Goal: Task Accomplishment & Management: Use online tool/utility

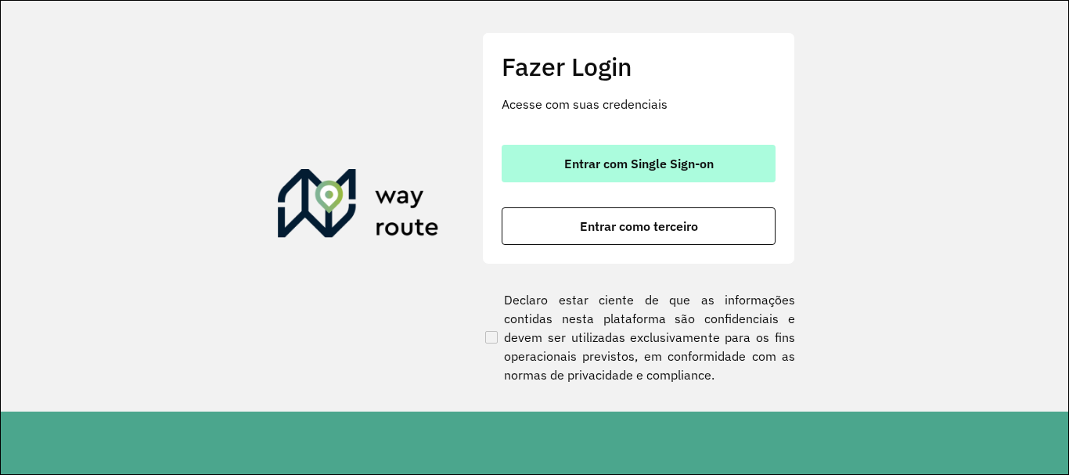
click at [714, 176] on button "Entrar com Single Sign-on" at bounding box center [639, 164] width 274 height 38
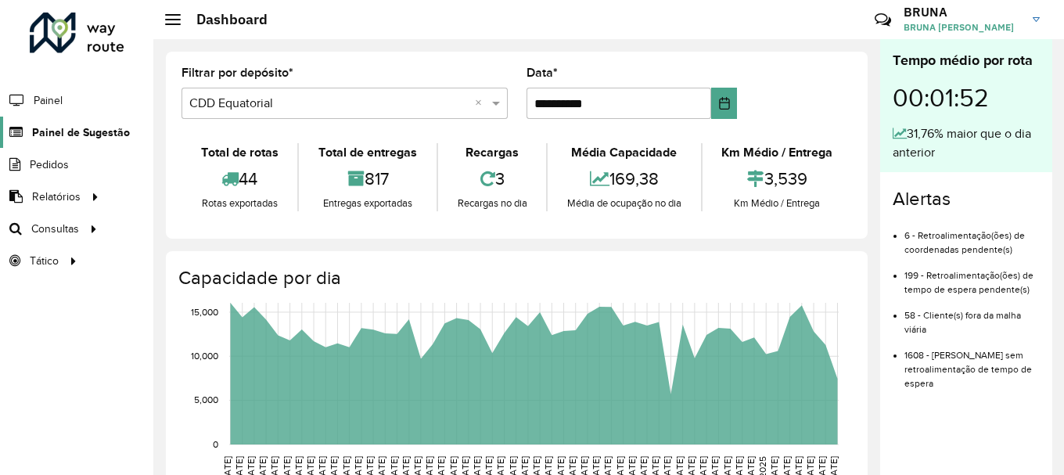
click at [89, 132] on span "Painel de Sugestão" at bounding box center [81, 132] width 98 height 16
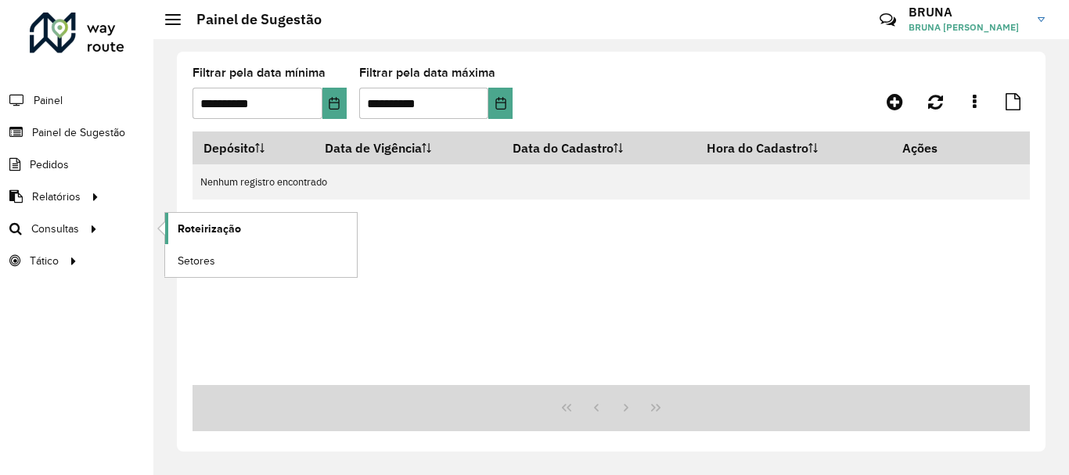
click at [175, 230] on link "Roteirização" at bounding box center [261, 228] width 192 height 31
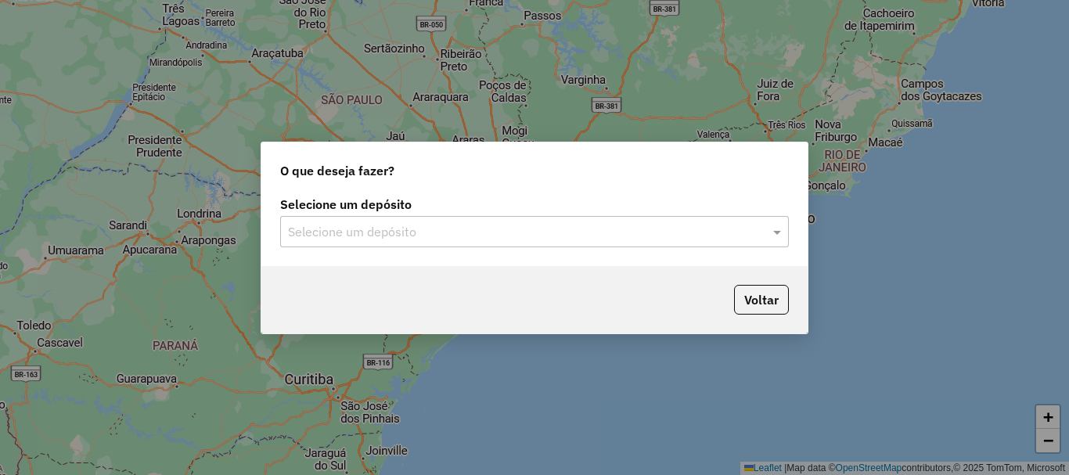
click at [422, 236] on input "text" at bounding box center [519, 232] width 462 height 19
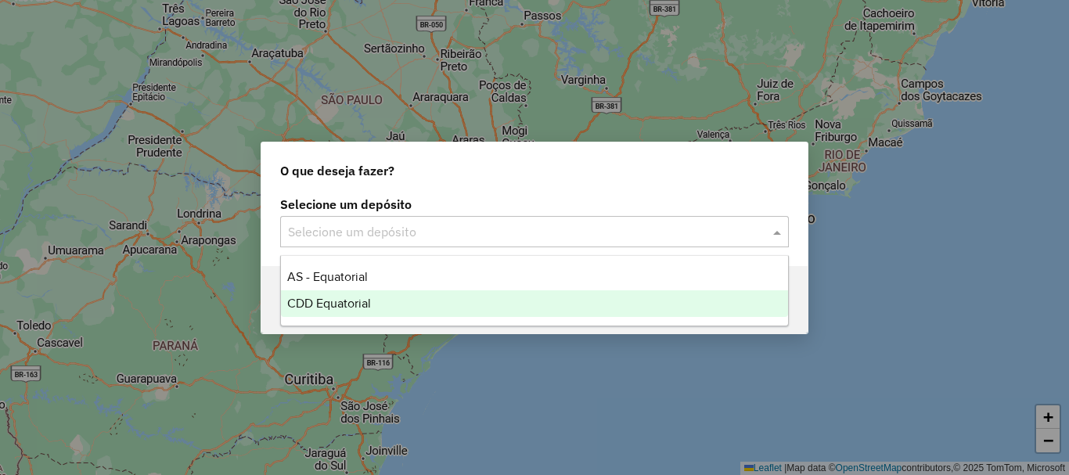
click at [348, 306] on span "CDD Equatorial" at bounding box center [329, 303] width 84 height 13
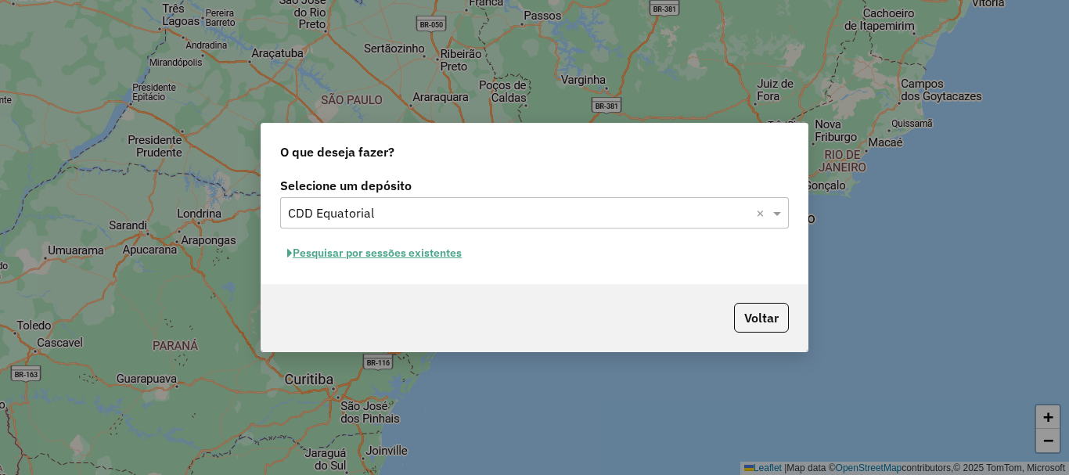
click at [369, 253] on button "Pesquisar por sessões existentes" at bounding box center [374, 253] width 189 height 24
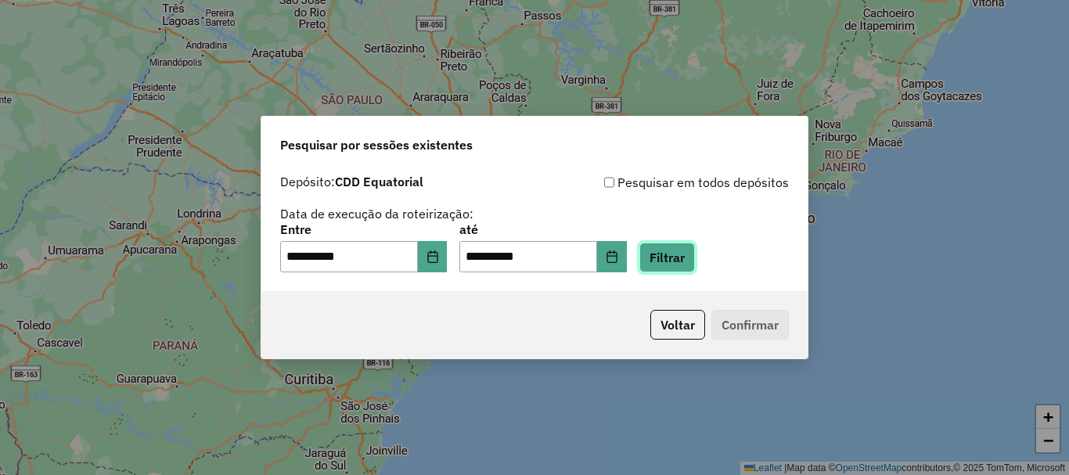
click at [690, 271] on button "Filtrar" at bounding box center [667, 258] width 56 height 30
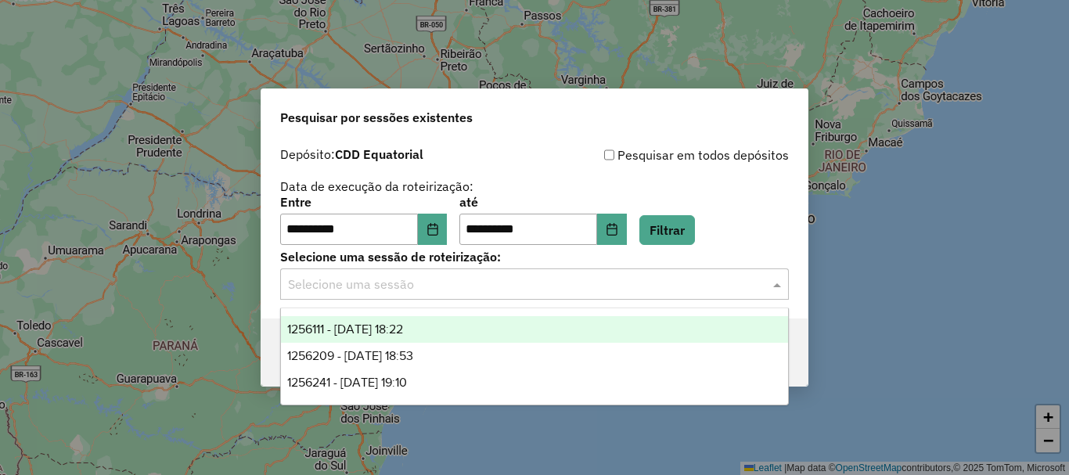
click at [683, 289] on input "text" at bounding box center [519, 284] width 462 height 19
click at [393, 326] on span "1256111 - [DATE] 18:22" at bounding box center [345, 328] width 116 height 13
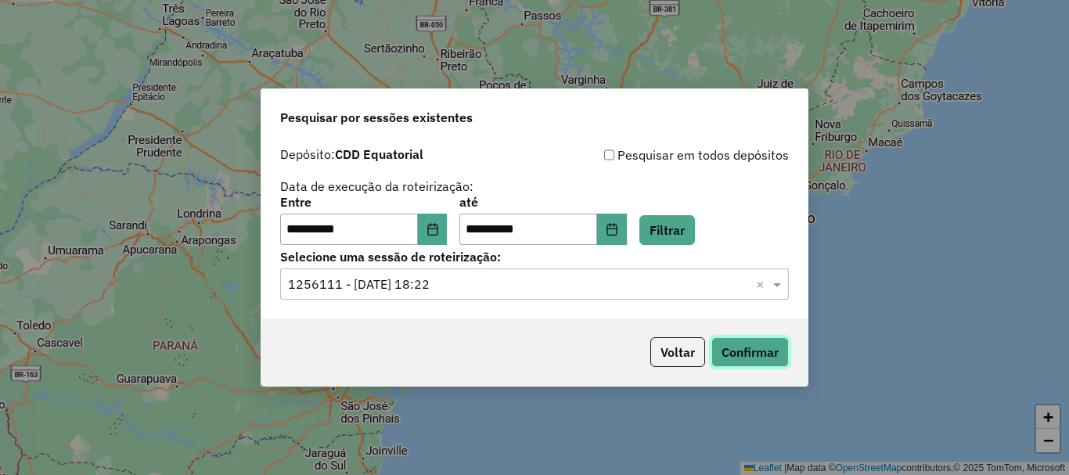
click at [760, 340] on button "Confirmar" at bounding box center [749, 352] width 77 height 30
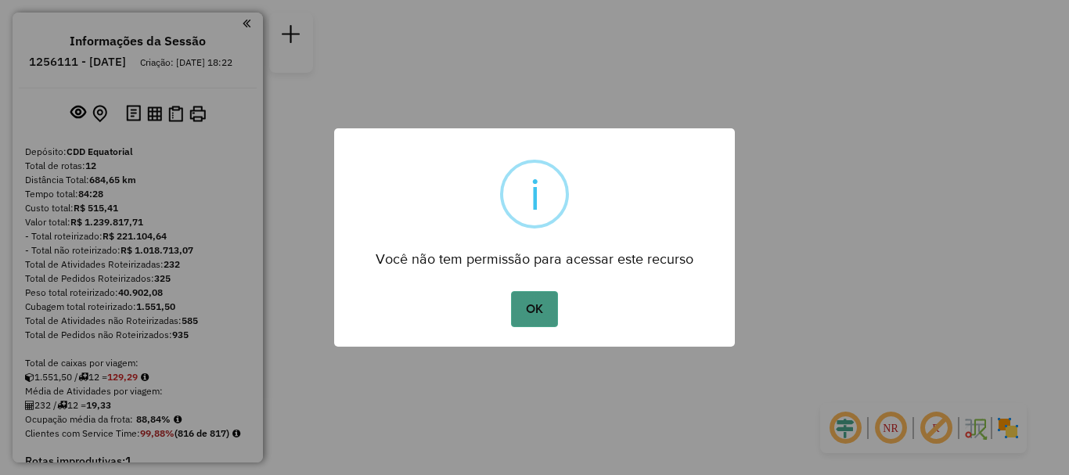
click at [525, 311] on button "OK" at bounding box center [534, 309] width 46 height 36
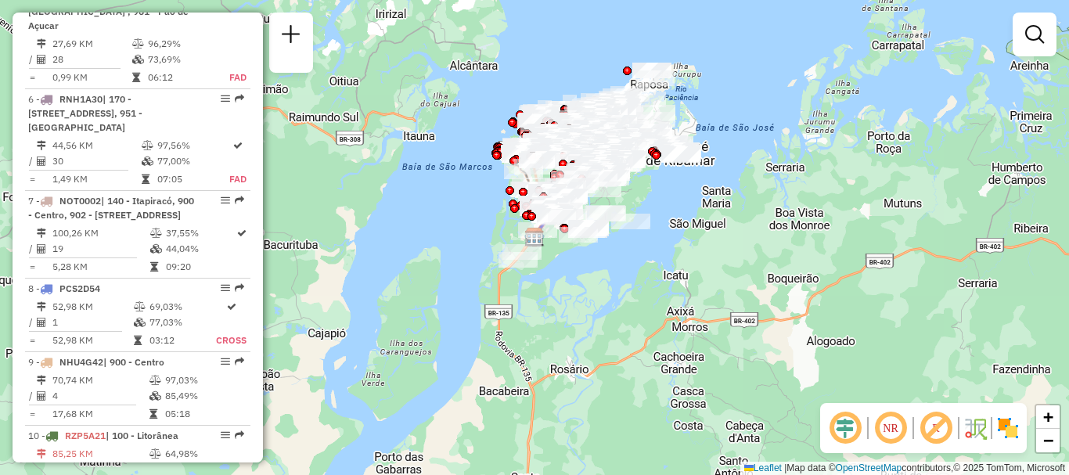
scroll to position [1096, 0]
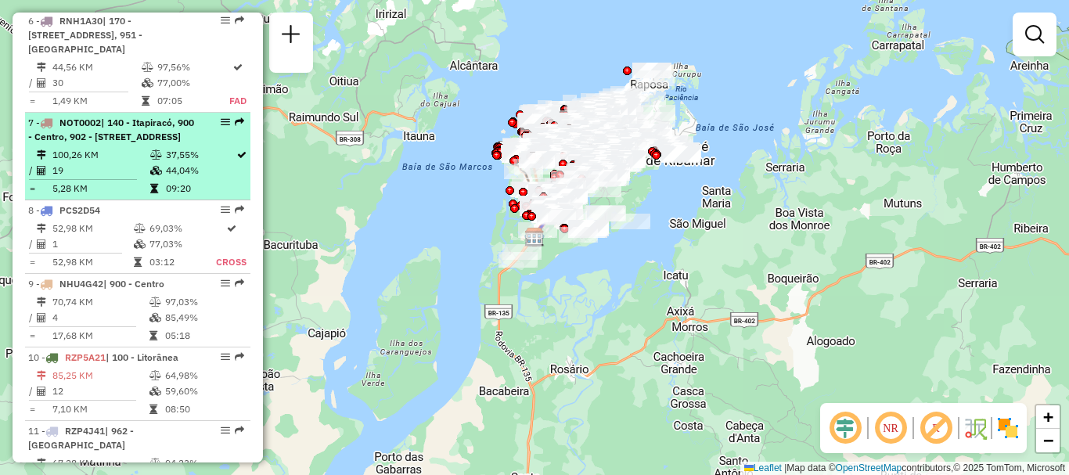
click at [129, 142] on span "| 140 - Itapiracó, 900 - Centro, 902 - Bairro de Fátima , 931 - Santo Antônio, …" at bounding box center [111, 130] width 166 height 26
select select "**********"
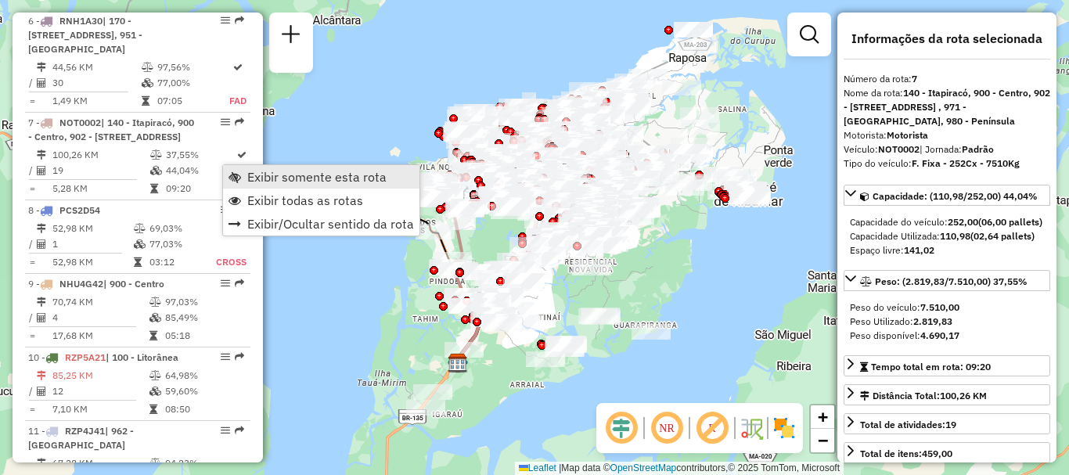
click at [244, 179] on link "Exibir somente esta rota" at bounding box center [321, 176] width 196 height 23
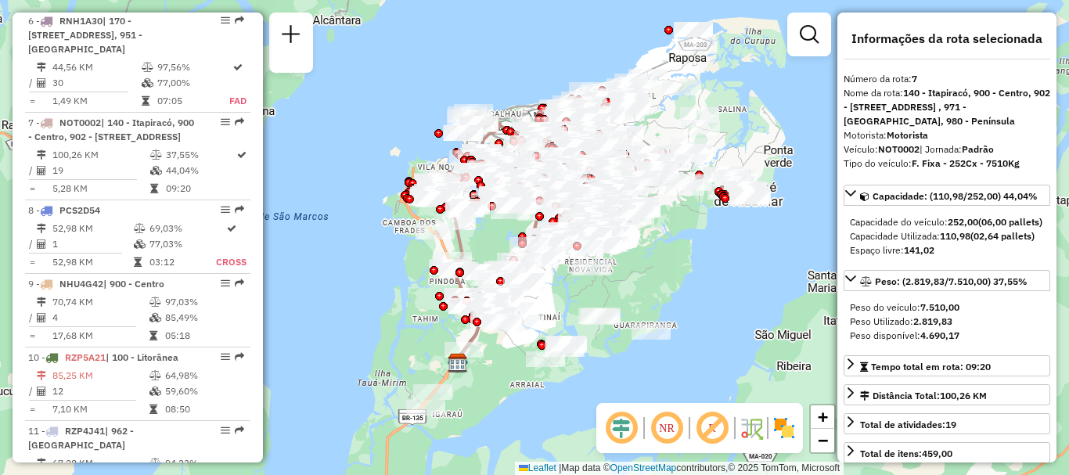
click at [625, 429] on em at bounding box center [622, 428] width 38 height 38
click at [661, 428] on em at bounding box center [667, 428] width 38 height 38
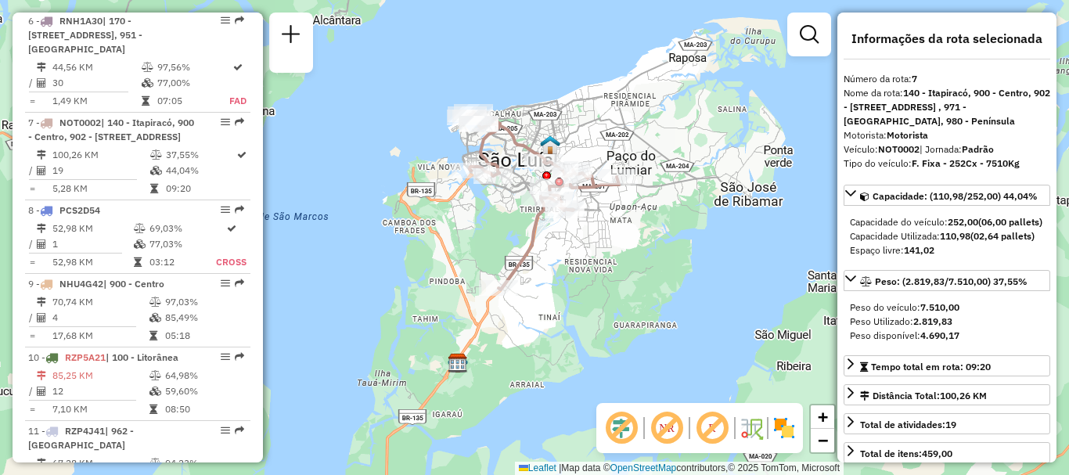
click at [781, 423] on img at bounding box center [784, 428] width 25 height 25
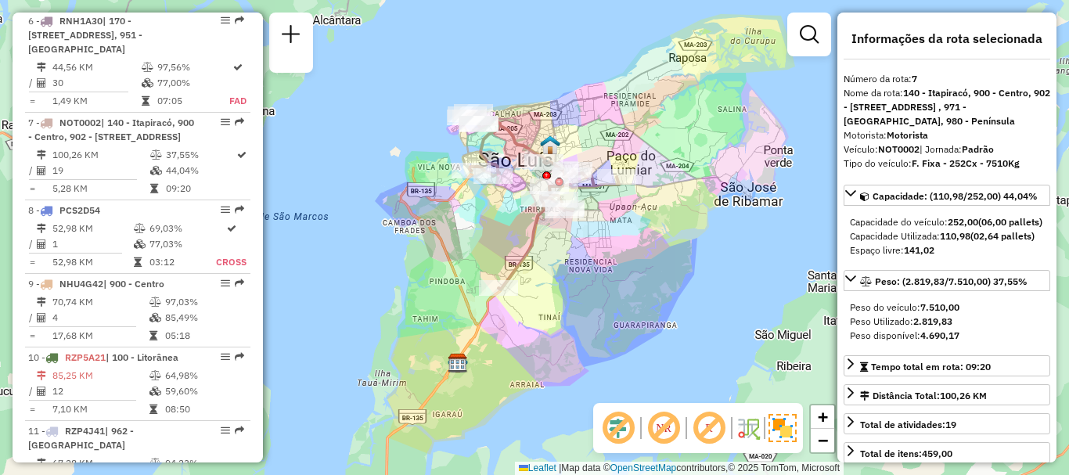
scroll to position [78, 0]
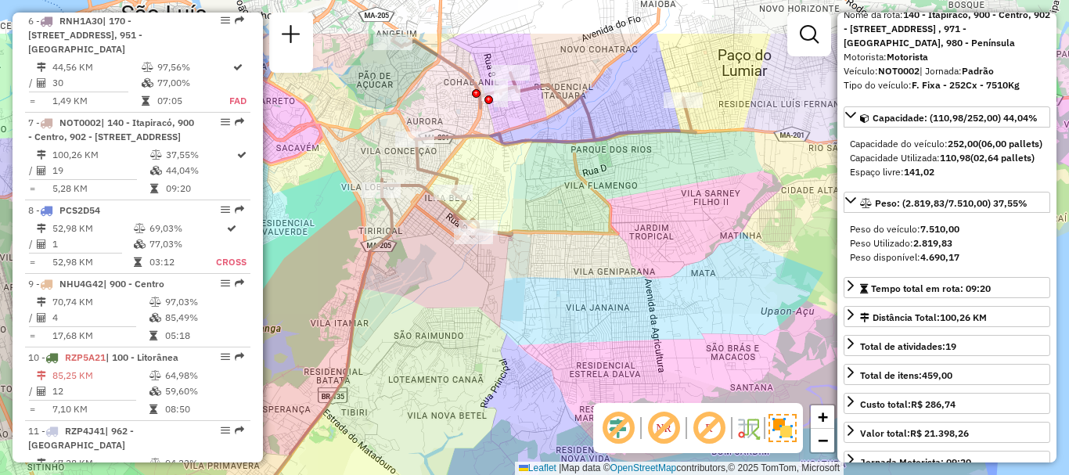
drag, startPoint x: 557, startPoint y: 217, endPoint x: 628, endPoint y: 315, distance: 121.6
click at [603, 299] on div "Janela de atendimento Grade de atendimento Capacidade Transportadoras Veículos …" at bounding box center [534, 237] width 1069 height 475
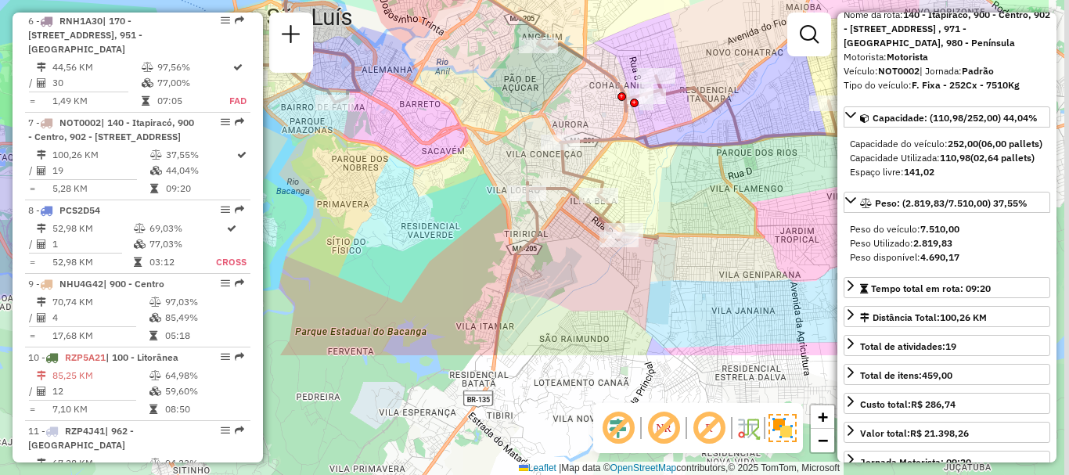
drag, startPoint x: 379, startPoint y: 158, endPoint x: 232, endPoint y: -5, distance: 219.5
click at [232, 0] on html "Aguarde... Pop-up bloqueado! Seu navegador bloqueou automáticamente a abertura …" at bounding box center [534, 237] width 1069 height 475
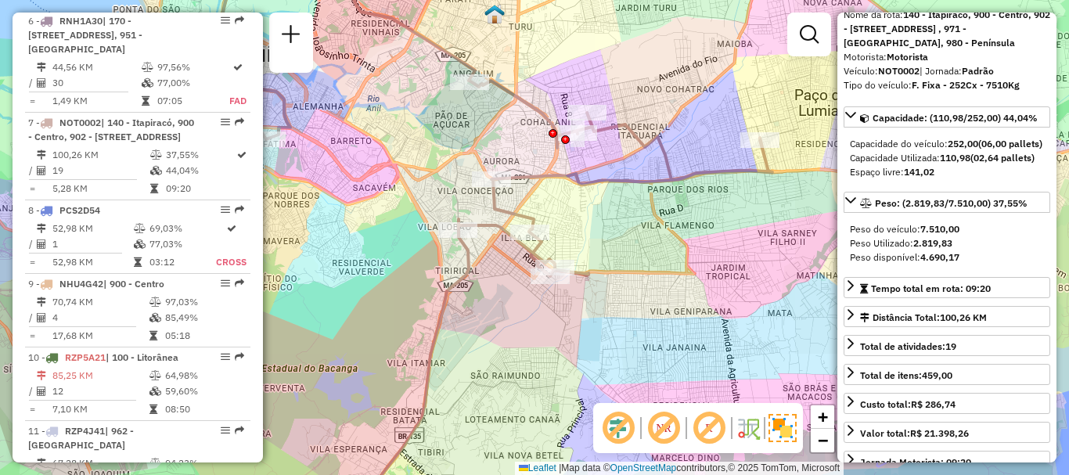
drag, startPoint x: 627, startPoint y: 291, endPoint x: 574, endPoint y: 326, distance: 62.7
click at [574, 326] on div "Janela de atendimento Grade de atendimento Capacidade Transportadoras Veículos …" at bounding box center [534, 237] width 1069 height 475
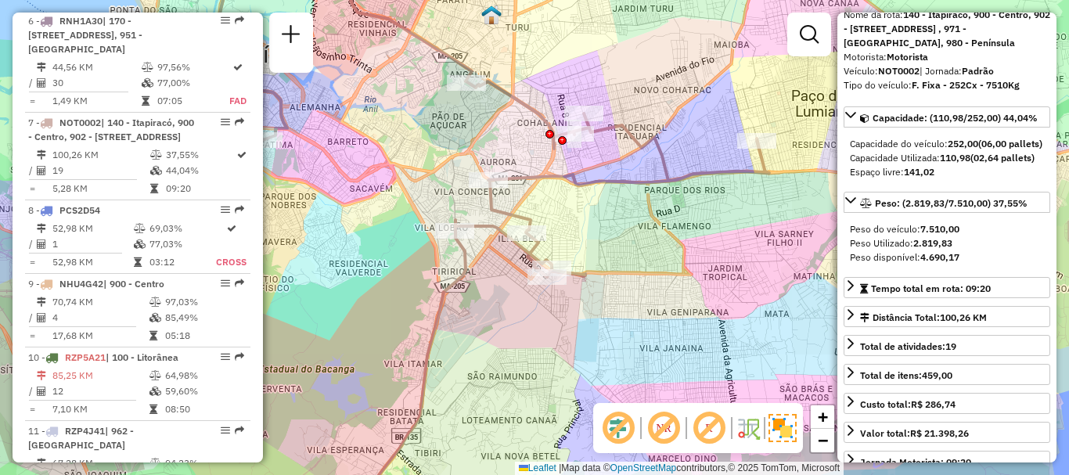
click at [649, 239] on div "Janela de atendimento Grade de atendimento Capacidade Transportadoras Veículos …" at bounding box center [534, 237] width 1069 height 475
